Goal: Task Accomplishment & Management: Manage account settings

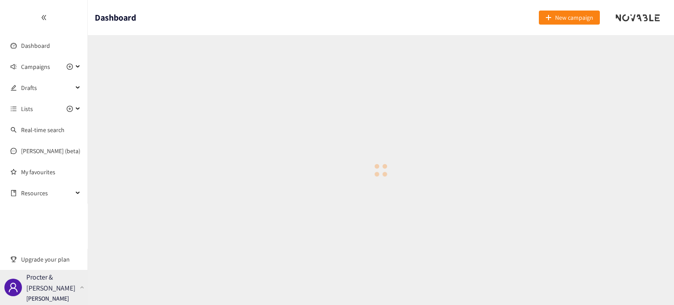
click at [83, 288] on div at bounding box center [82, 287] width 8 height 3
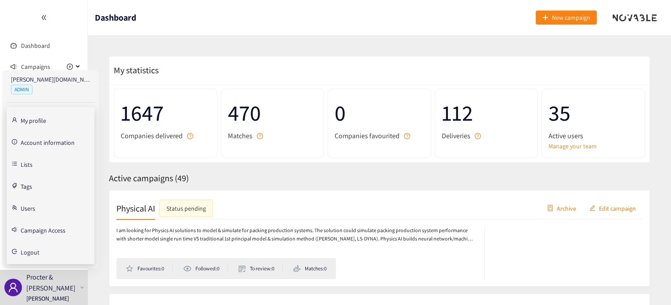
click at [35, 210] on link "Users" at bounding box center [28, 208] width 14 height 8
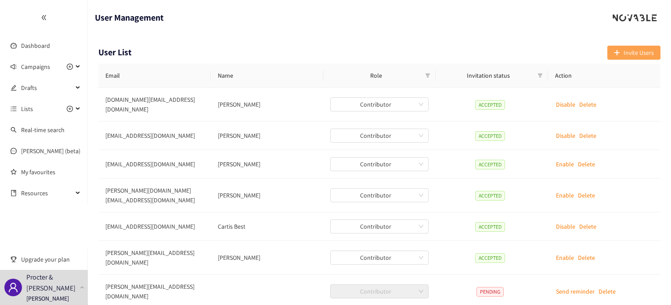
click at [615, 53] on icon "plus" at bounding box center [617, 53] width 6 height 6
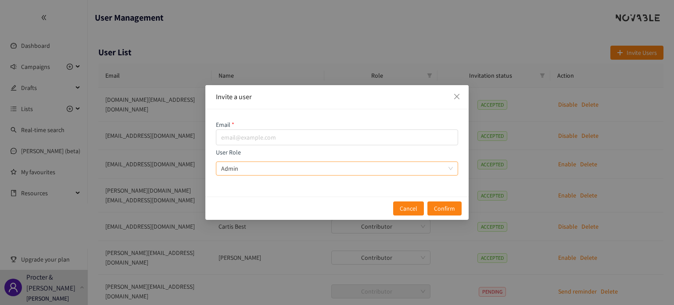
click at [327, 165] on span "Admin" at bounding box center [337, 168] width 232 height 13
click at [327, 165] on input "User Role Admin" at bounding box center [334, 168] width 226 height 13
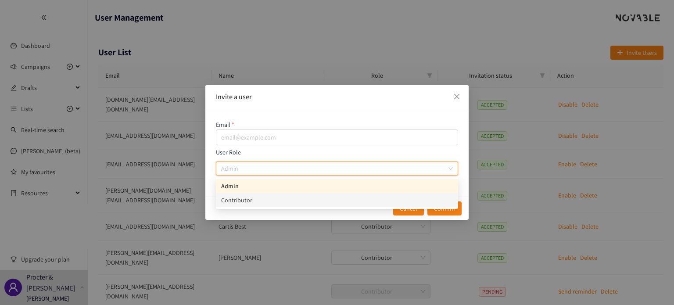
click at [277, 198] on div "Contributor" at bounding box center [337, 200] width 232 height 10
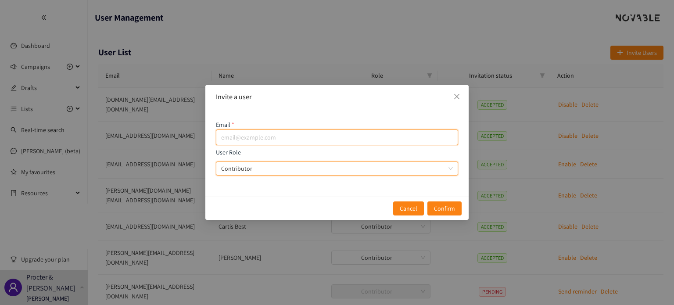
click at [237, 134] on input "email" at bounding box center [337, 137] width 242 height 16
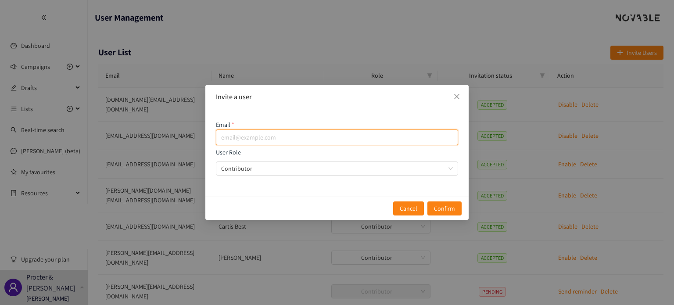
paste input "[EMAIL_ADDRESS][DOMAIN_NAME]"
click at [237, 134] on input "[EMAIL_ADDRESS][DOMAIN_NAME]" at bounding box center [337, 137] width 242 height 16
type input "[EMAIL_ADDRESS][DOMAIN_NAME]"
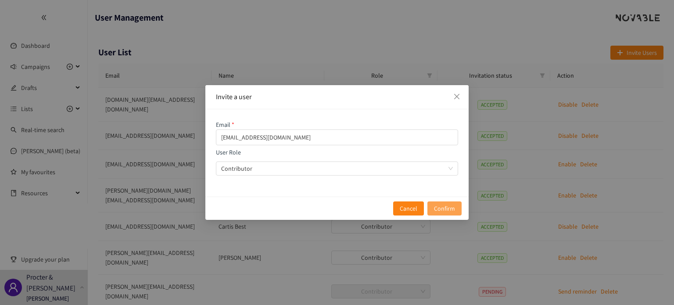
click at [442, 208] on span "Confirm" at bounding box center [444, 209] width 21 height 10
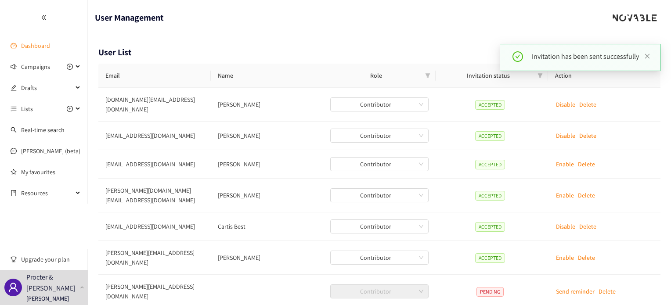
click at [25, 50] on link "Dashboard" at bounding box center [35, 46] width 29 height 8
